Goal: Information Seeking & Learning: Check status

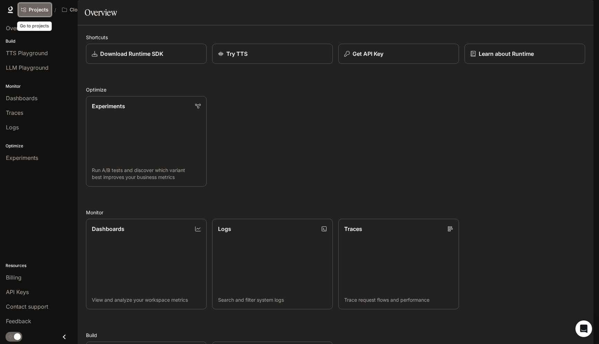
click at [27, 8] on link "Projects" at bounding box center [35, 10] width 34 height 14
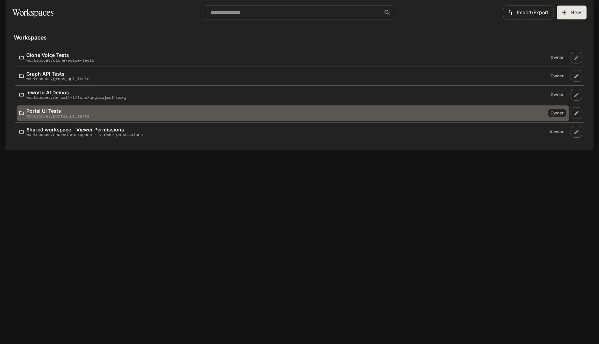
click at [71, 113] on p "Portal UI Tests" at bounding box center [57, 110] width 63 height 5
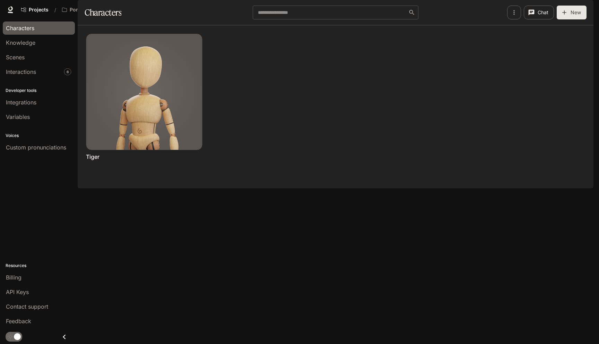
click at [498, 13] on span "Runtime" at bounding box center [504, 10] width 18 height 9
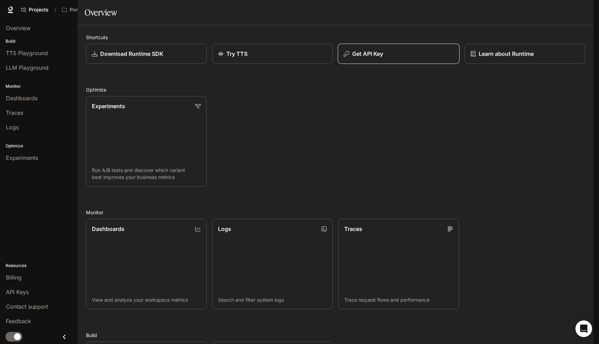
click at [351, 58] on div "Get API Key" at bounding box center [398, 54] width 110 height 8
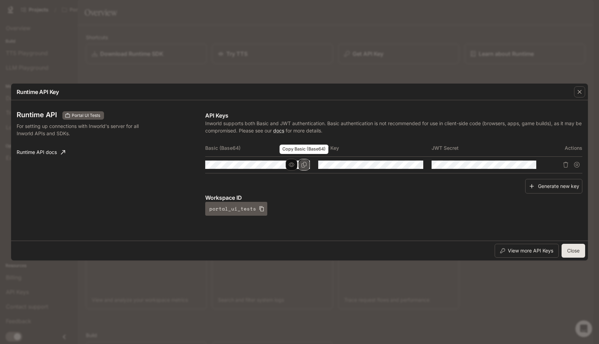
click at [308, 166] on button "Copy Basic (Base64)" at bounding box center [304, 165] width 12 height 12
click at [292, 165] on icon "button" at bounding box center [292, 165] width 6 height 6
click at [340, 4] on div "Runtime API Key Runtime API Portal UI Tests For setting up connections with Inw…" at bounding box center [299, 172] width 599 height 344
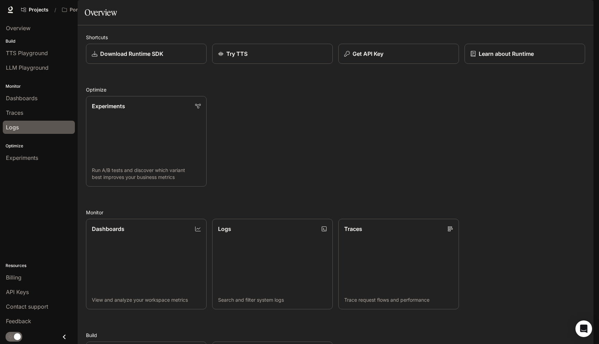
click at [24, 127] on div "Logs" at bounding box center [39, 127] width 66 height 8
